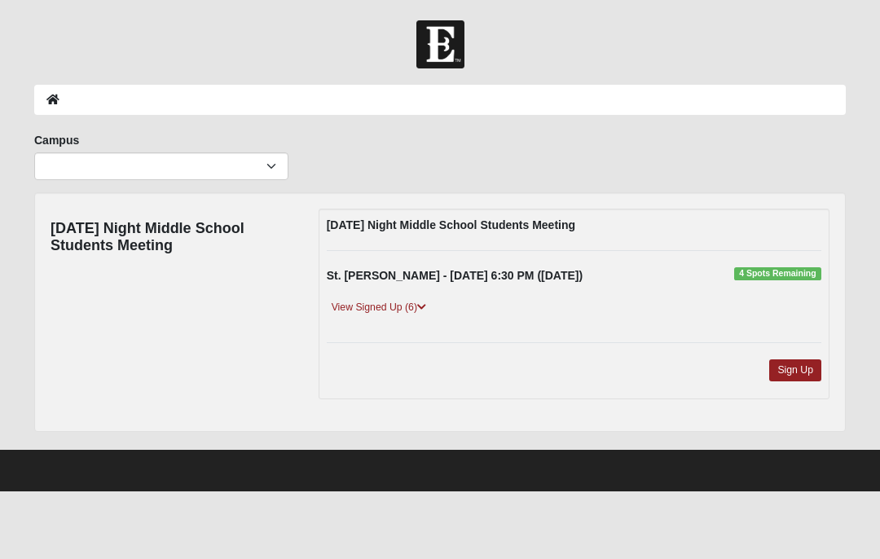
click at [416, 315] on div "View Signed Up (6)" at bounding box center [573, 312] width 519 height 27
click at [431, 308] on link "View Signed Up (6)" at bounding box center [379, 307] width 104 height 17
click at [422, 305] on icon at bounding box center [421, 307] width 9 height 10
